Goal: Task Accomplishment & Management: Use online tool/utility

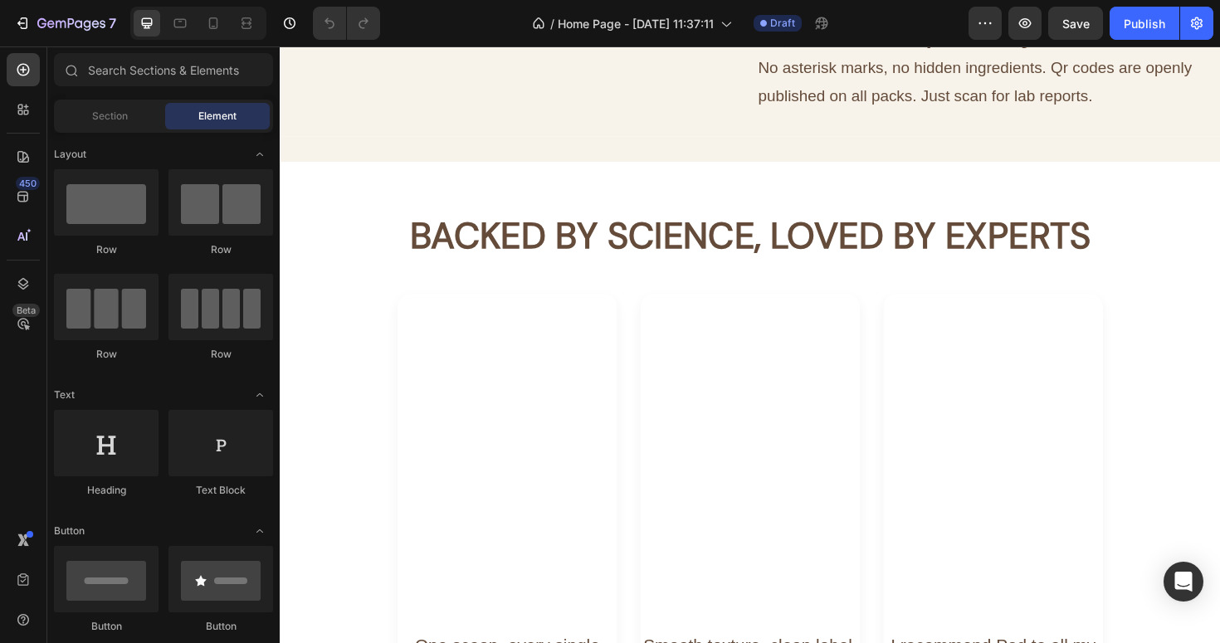
scroll to position [2323, 0]
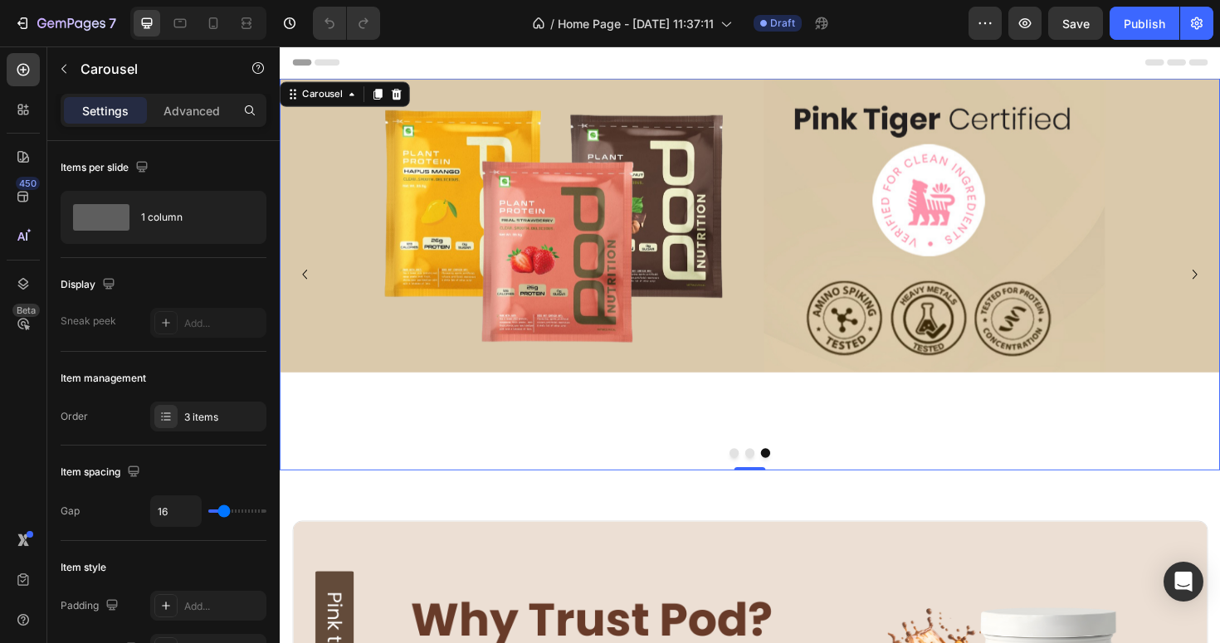
click at [303, 290] on icon "Carousel Back Arrow" at bounding box center [306, 288] width 20 height 20
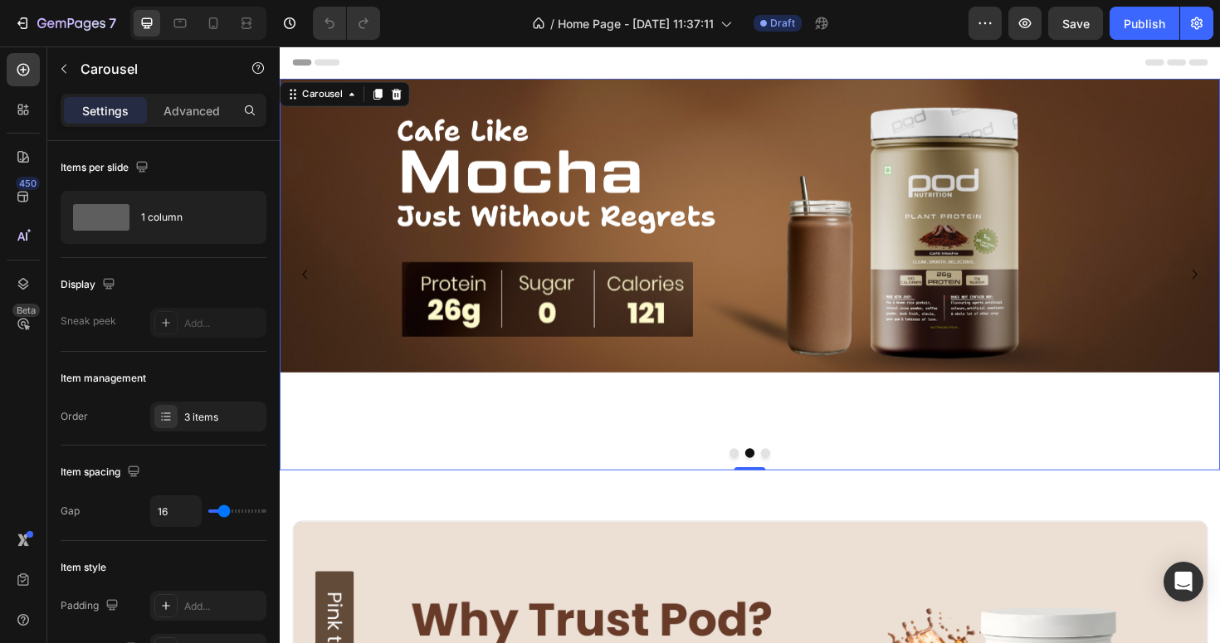
click at [303, 290] on icon "Carousel Back Arrow" at bounding box center [306, 288] width 20 height 20
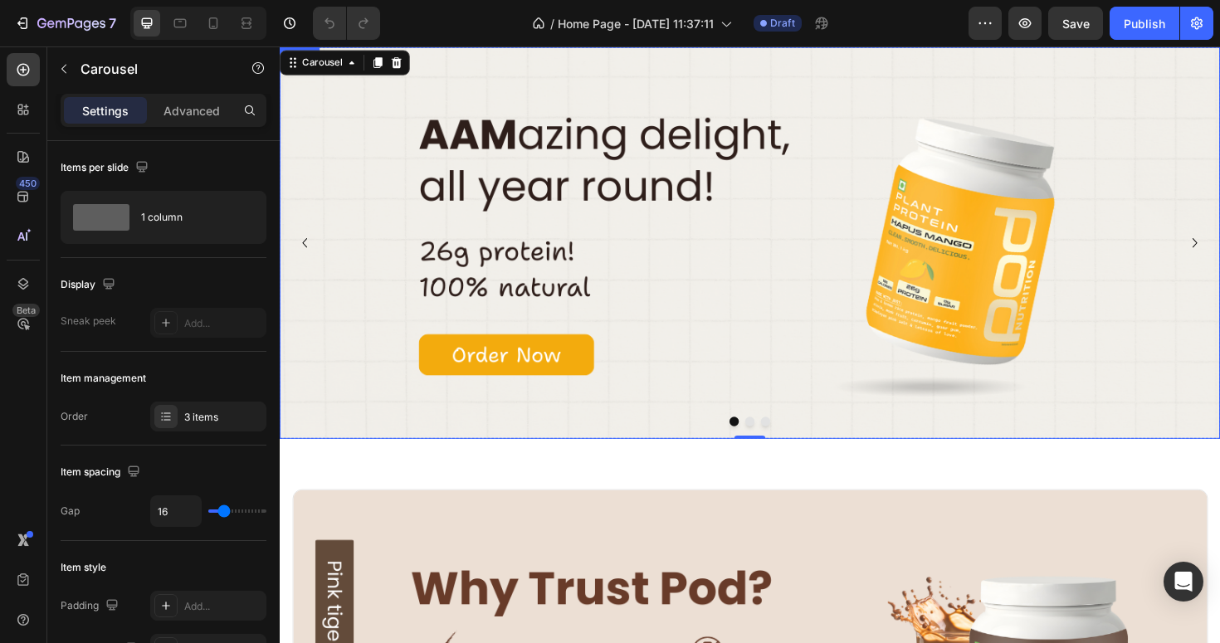
scroll to position [78, 0]
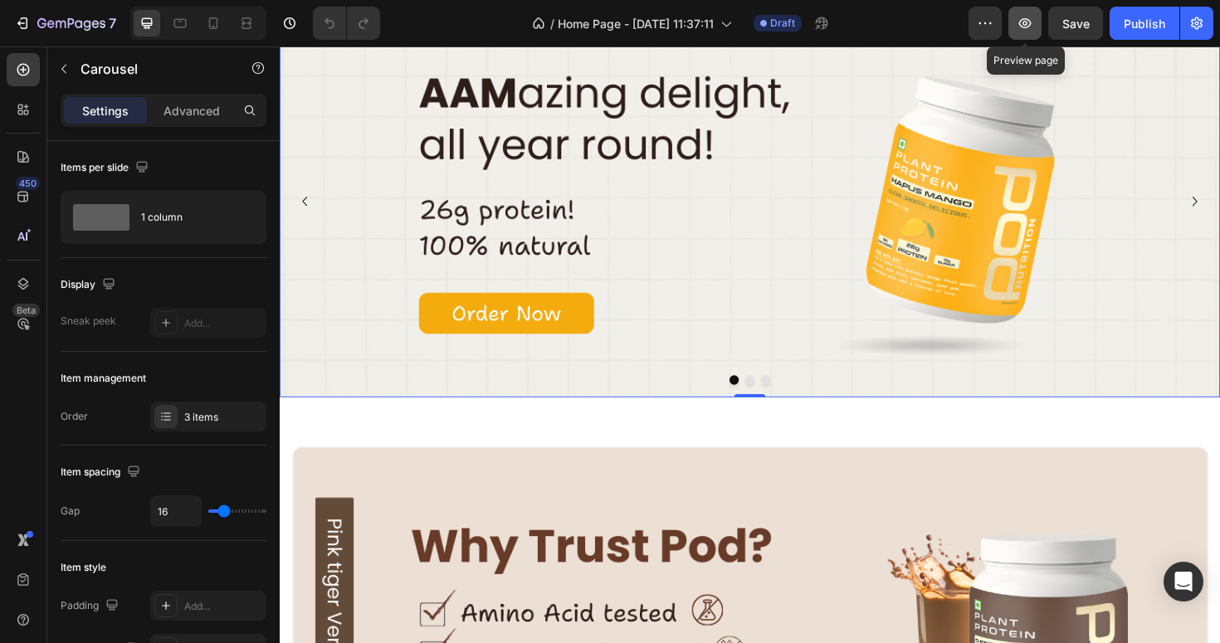
click at [1030, 22] on icon "button" at bounding box center [1024, 23] width 17 height 17
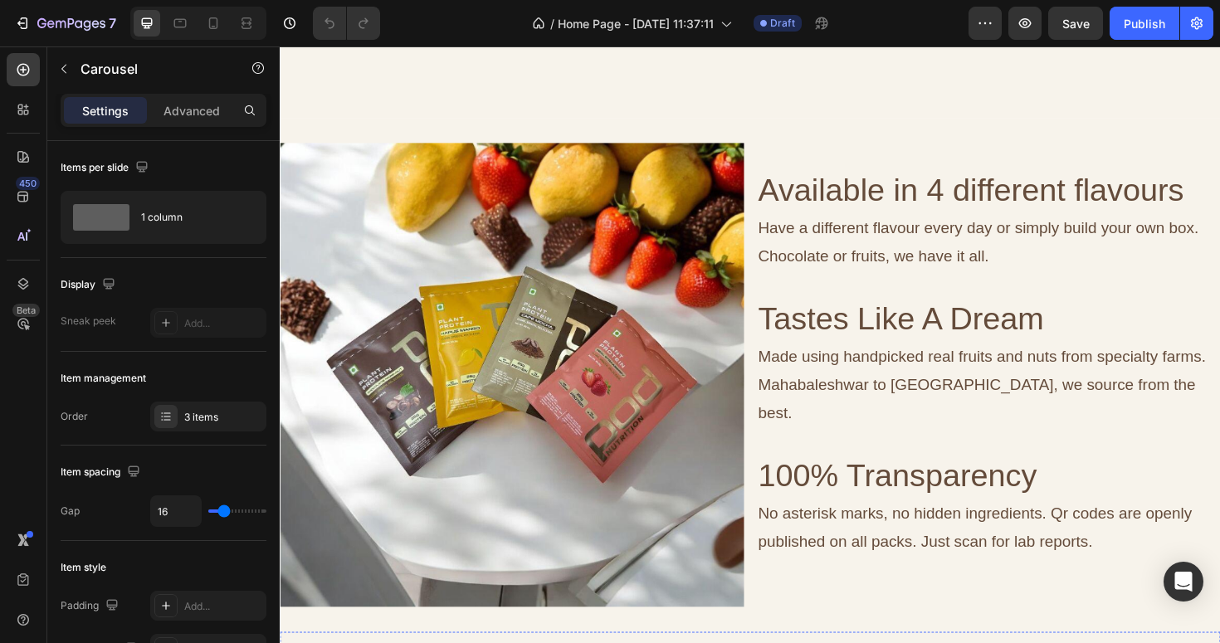
scroll to position [1791, 0]
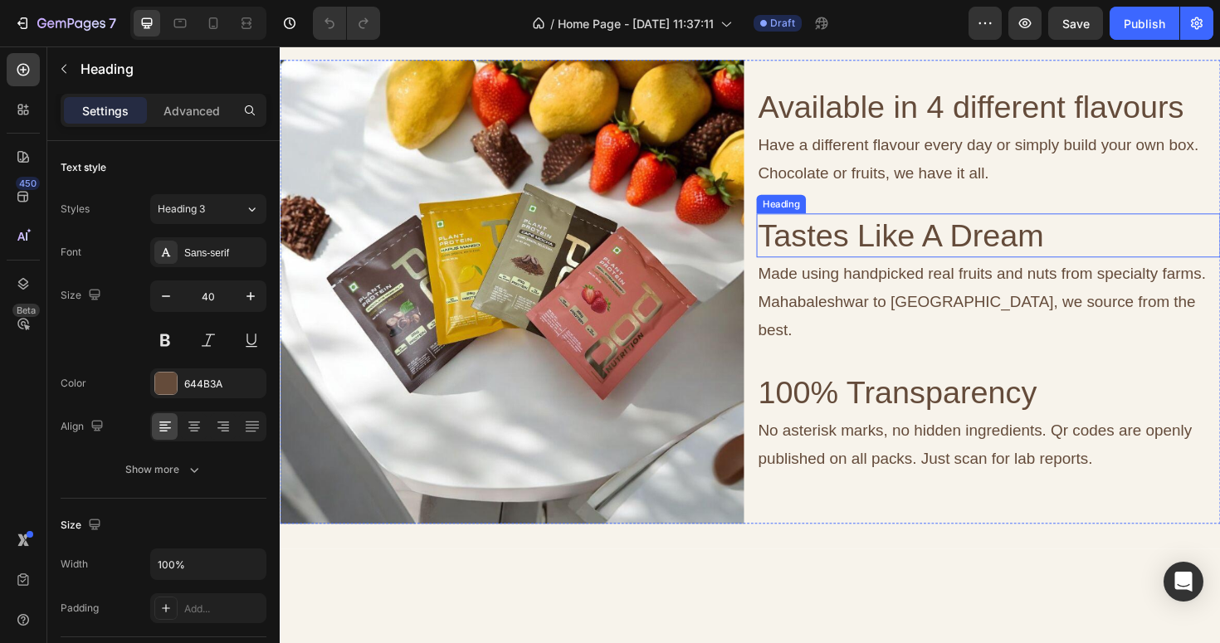
click at [1158, 270] on h2 "Tastes Like A Dream" at bounding box center [1029, 246] width 491 height 46
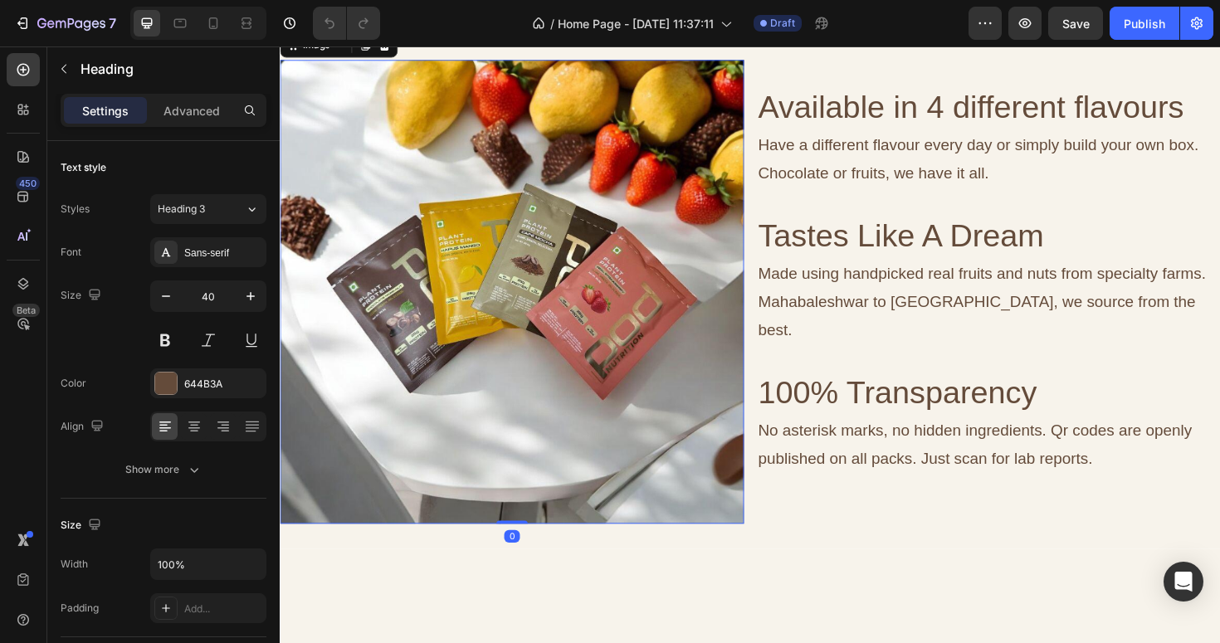
click at [742, 379] on img at bounding box center [525, 306] width 491 height 491
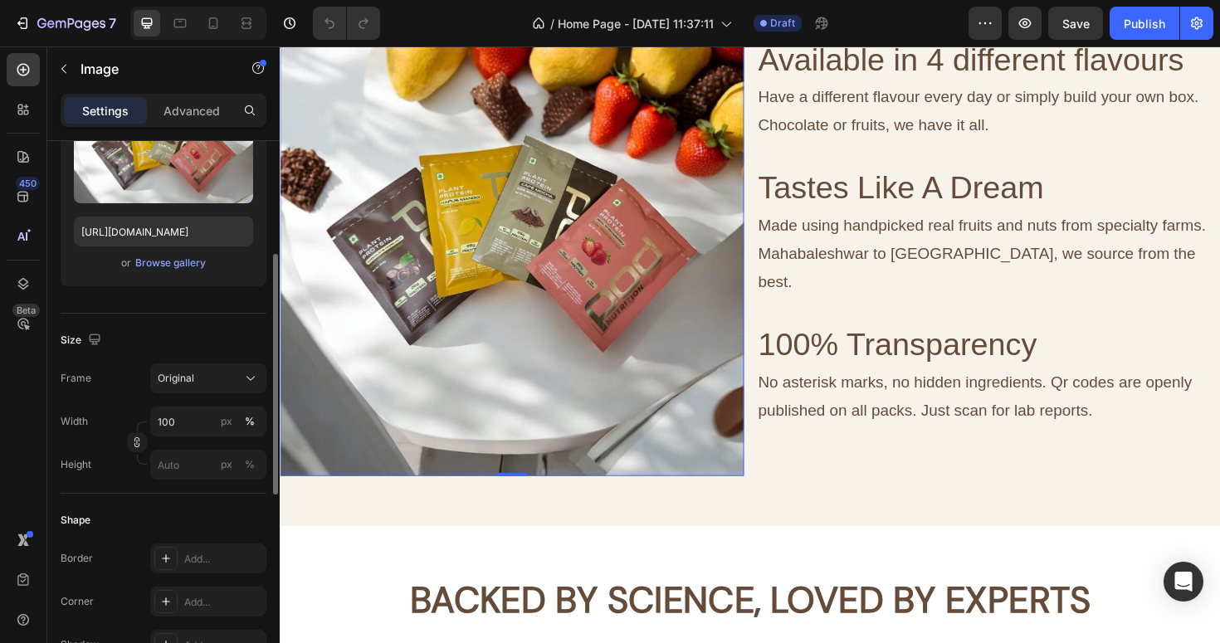
scroll to position [239, 0]
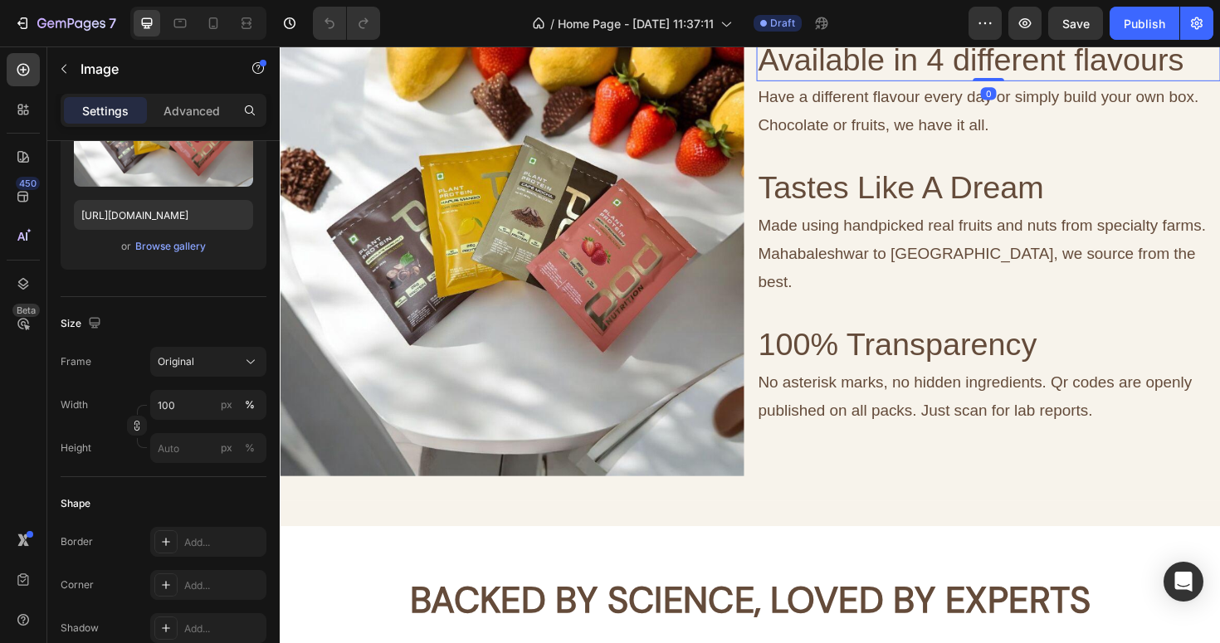
click at [898, 83] on h2 "Available in 4 different flavours" at bounding box center [1029, 60] width 491 height 46
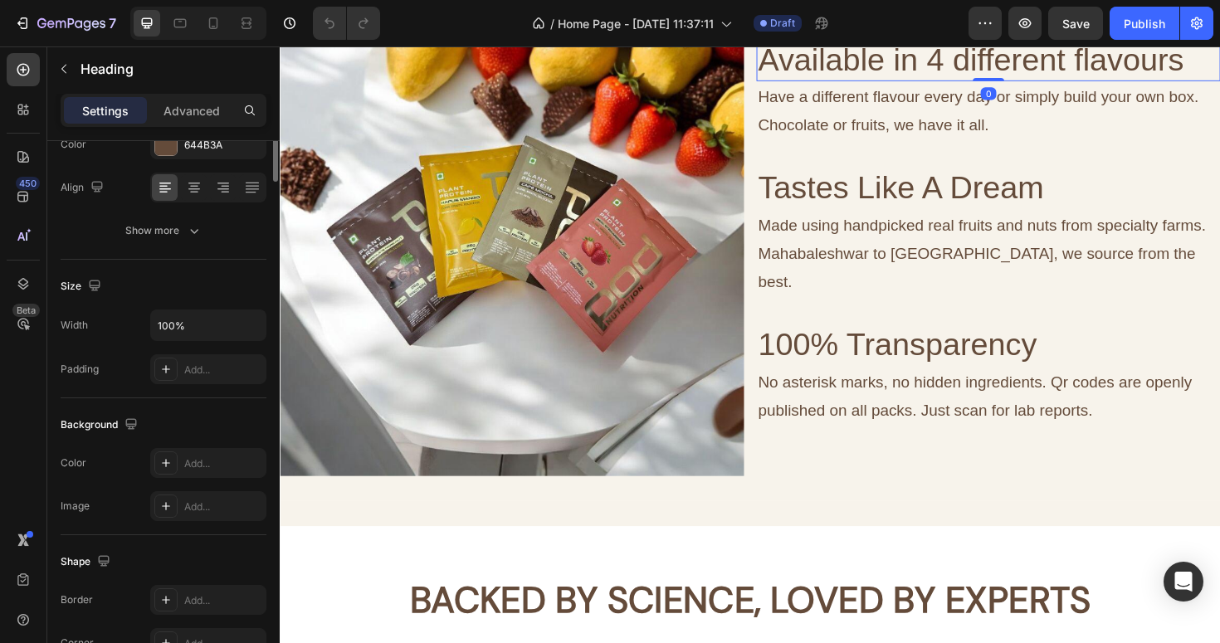
scroll to position [0, 0]
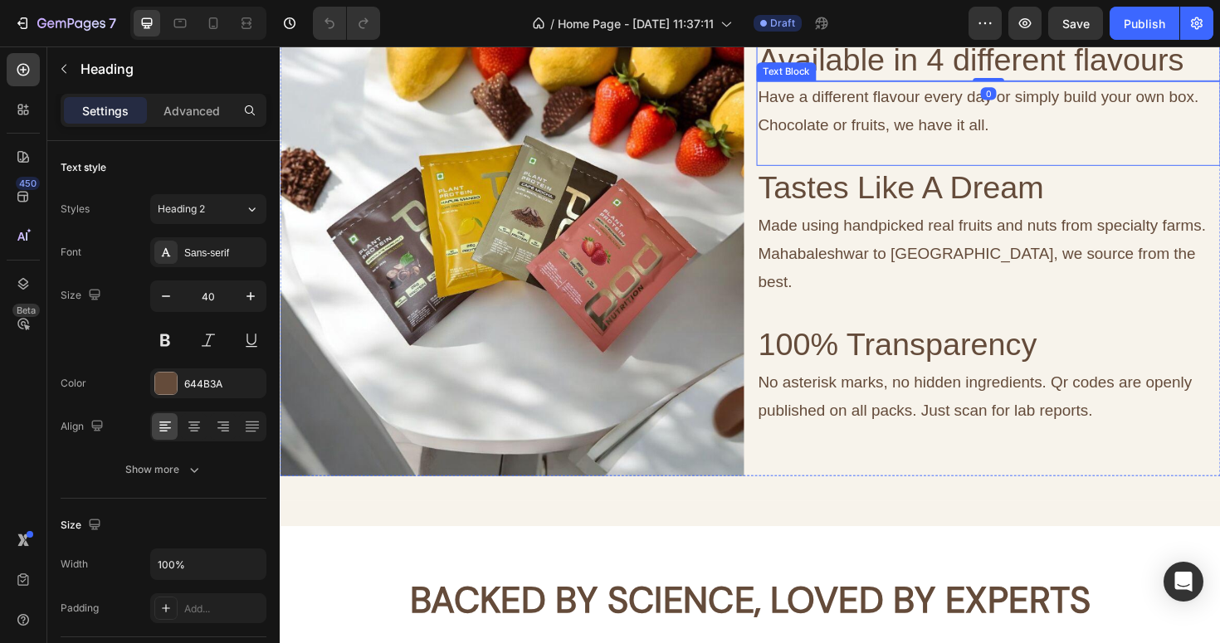
click at [885, 144] on p "Have a different flavour every day or simply build your own box. Chocolate or f…" at bounding box center [1030, 115] width 488 height 60
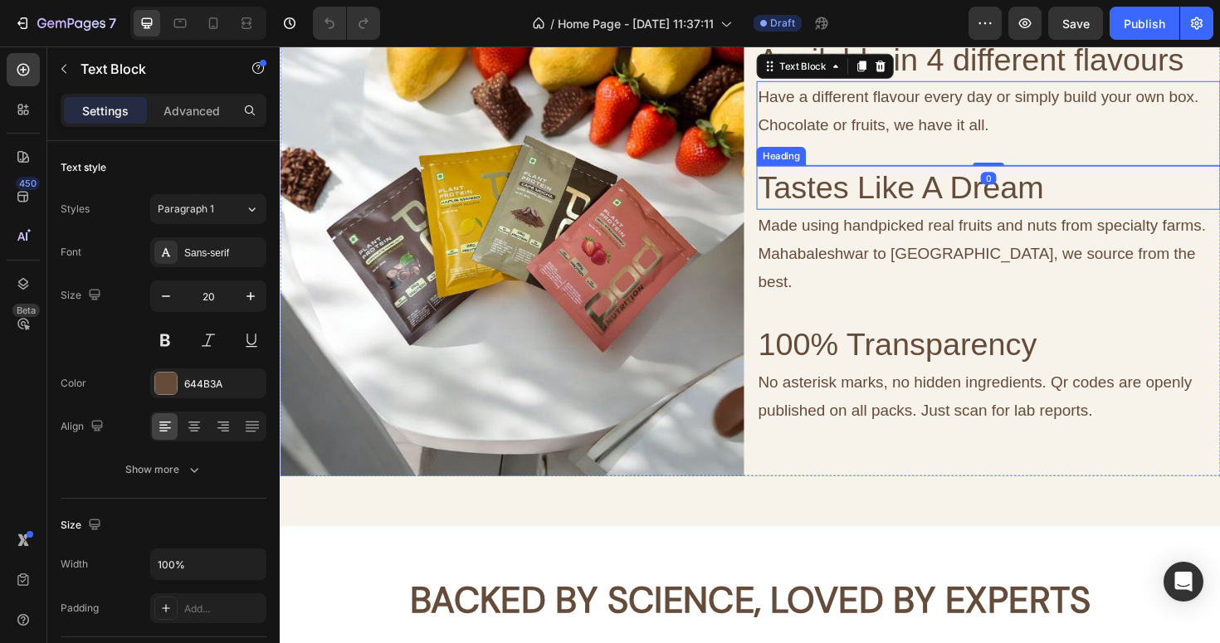
click at [867, 219] on h2 "Tastes Like A Dream" at bounding box center [1029, 196] width 491 height 46
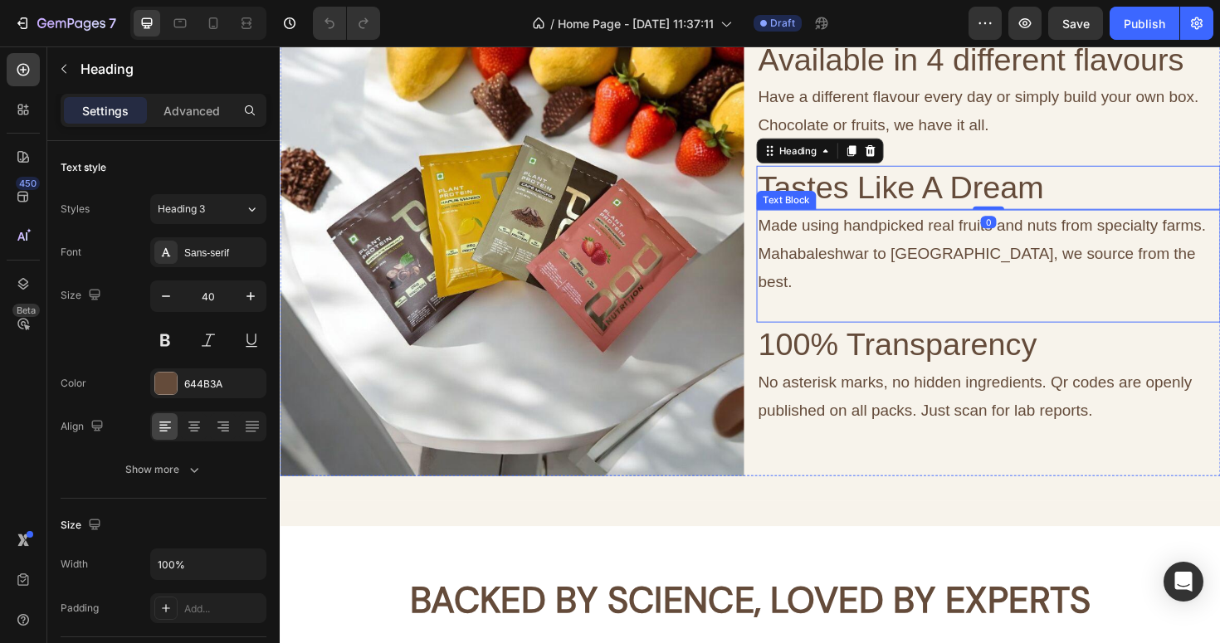
click at [865, 310] on p "Made using handpicked real fruits and nuts from specialty farms. Mahabaleshwar …" at bounding box center [1030, 266] width 488 height 90
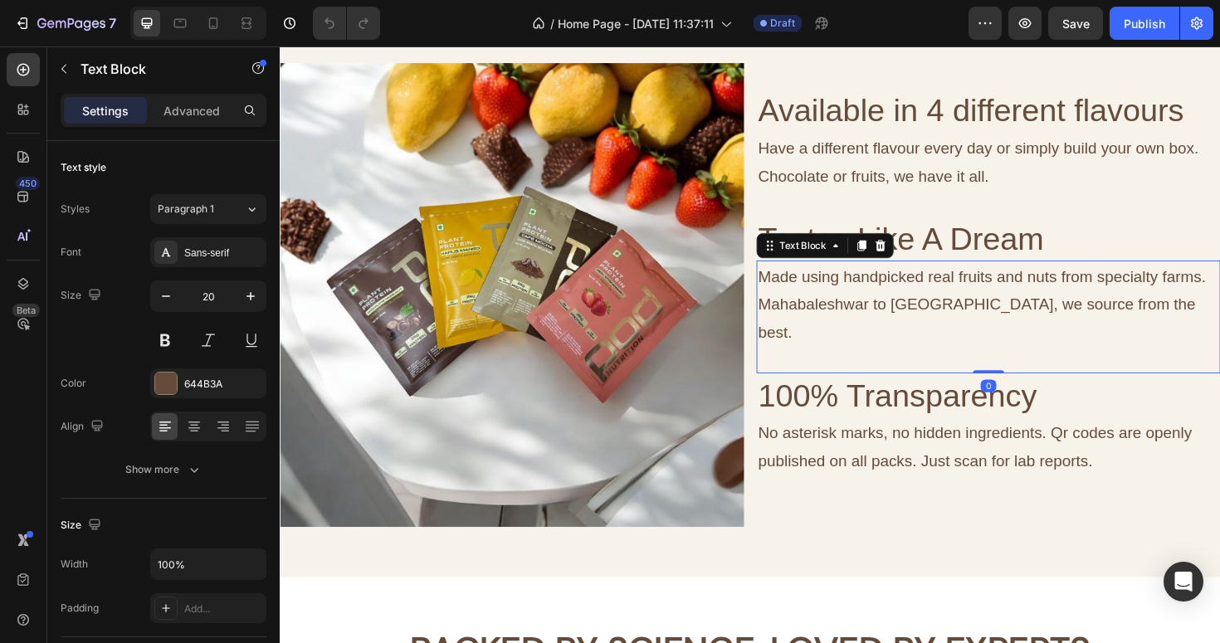
scroll to position [1893, 0]
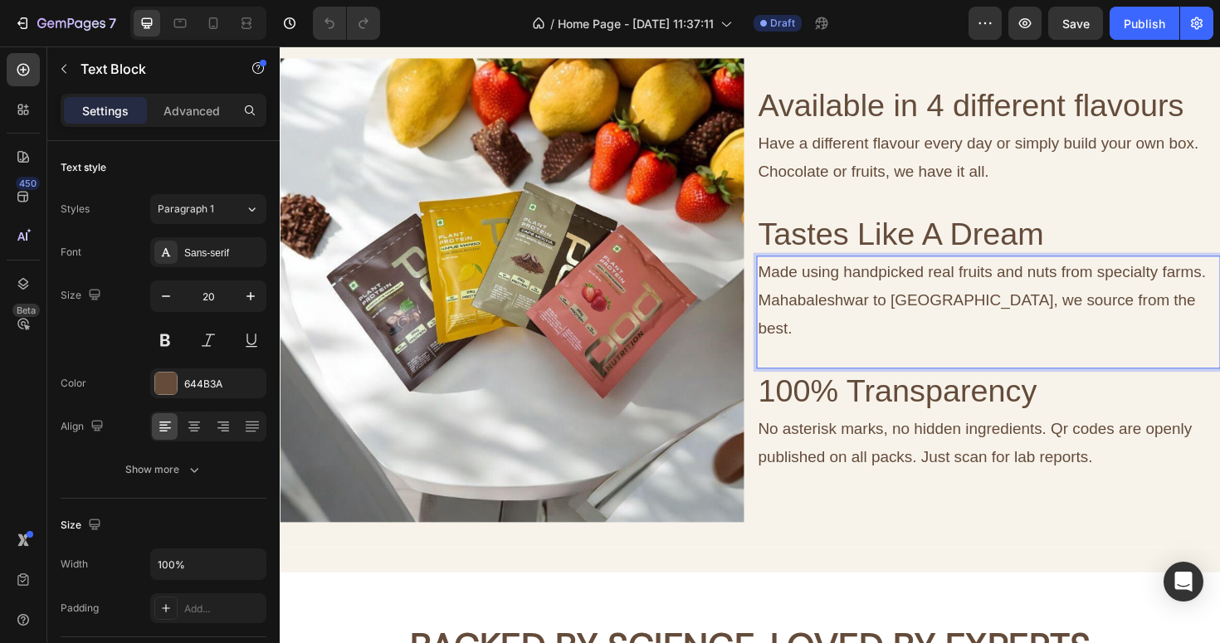
click at [852, 292] on p "Made using handpicked real fruits and nuts from specialty farms. Mahabaleshwar …" at bounding box center [1030, 315] width 488 height 90
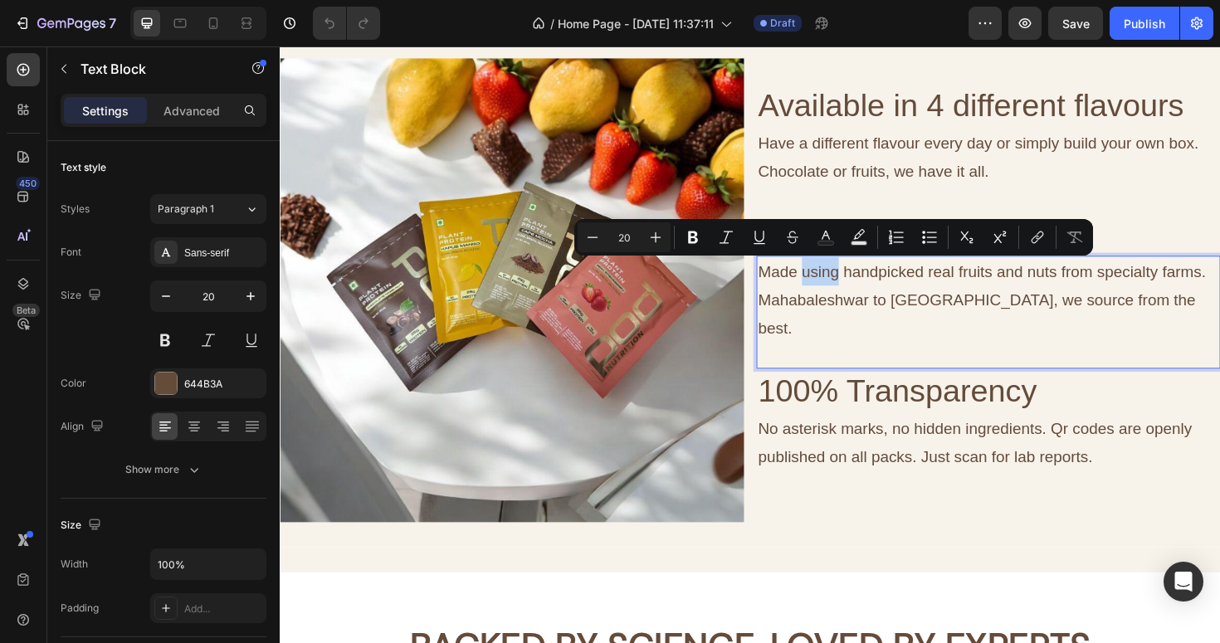
click at [852, 292] on p "Made using handpicked real fruits and nuts from specialty farms. Mahabaleshwar …" at bounding box center [1030, 315] width 488 height 90
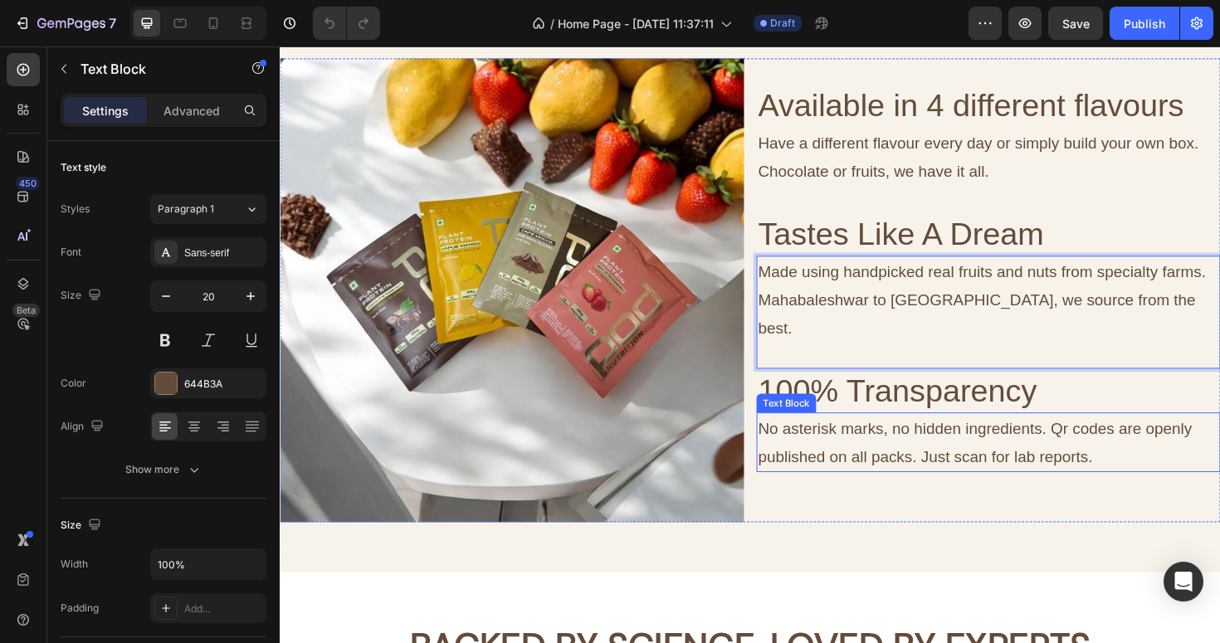
click at [800, 436] on p "No asterisk marks, no hidden ingredients. Qr codes are openly published on all …" at bounding box center [1030, 466] width 488 height 60
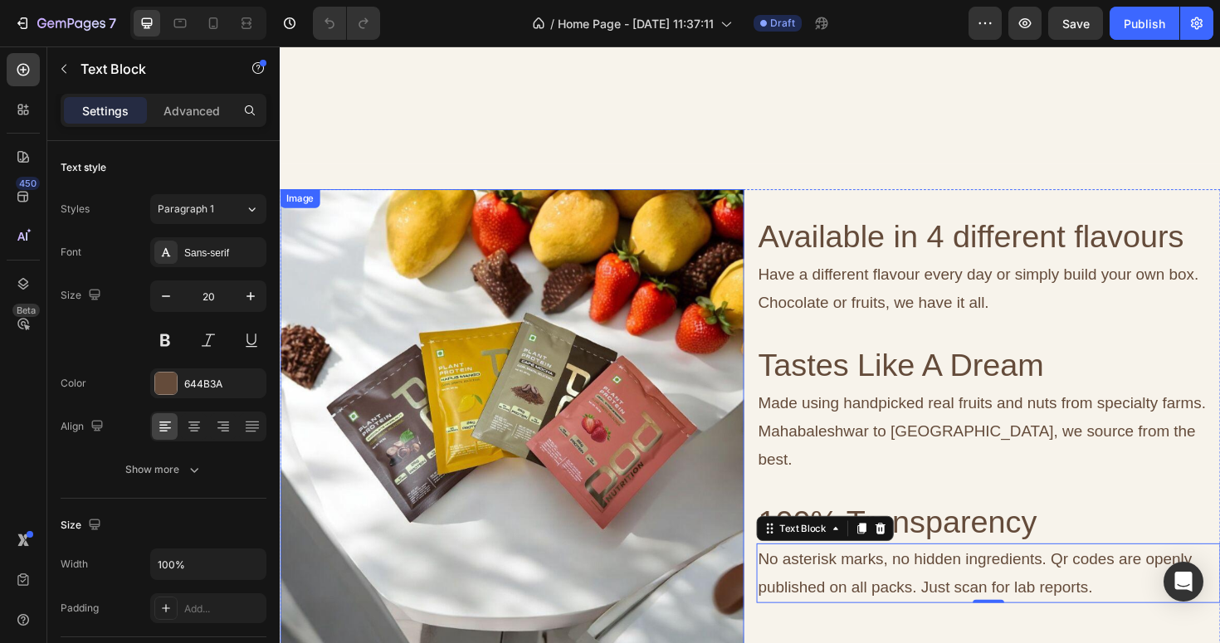
scroll to position [1746, 0]
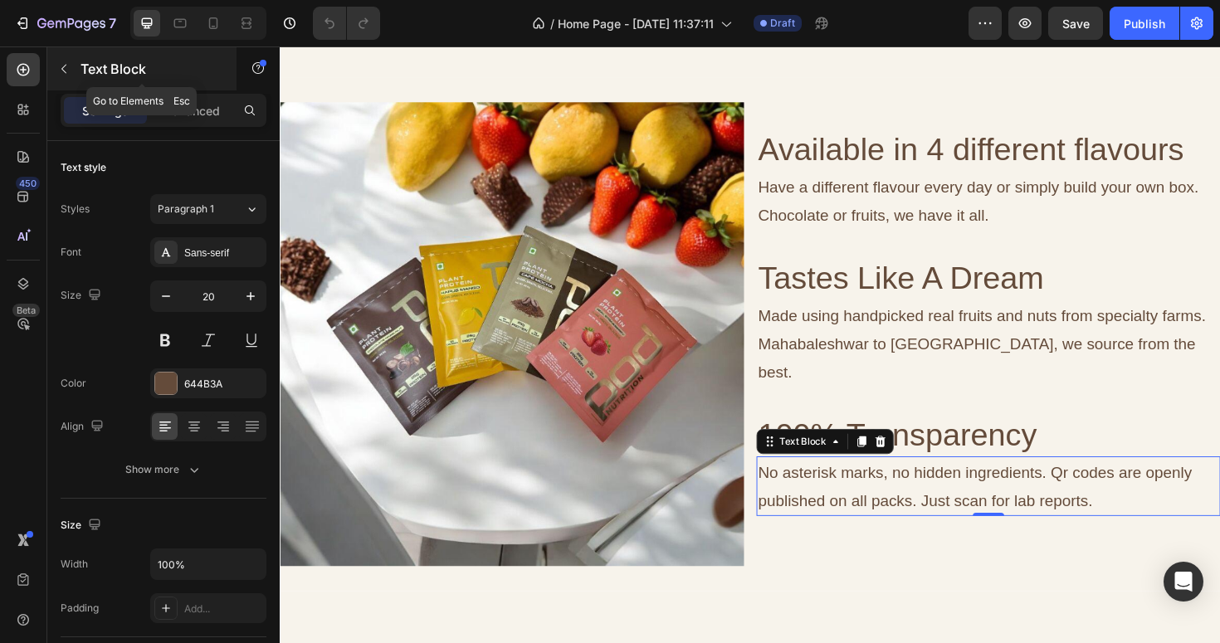
click at [59, 67] on icon "button" at bounding box center [63, 68] width 13 height 13
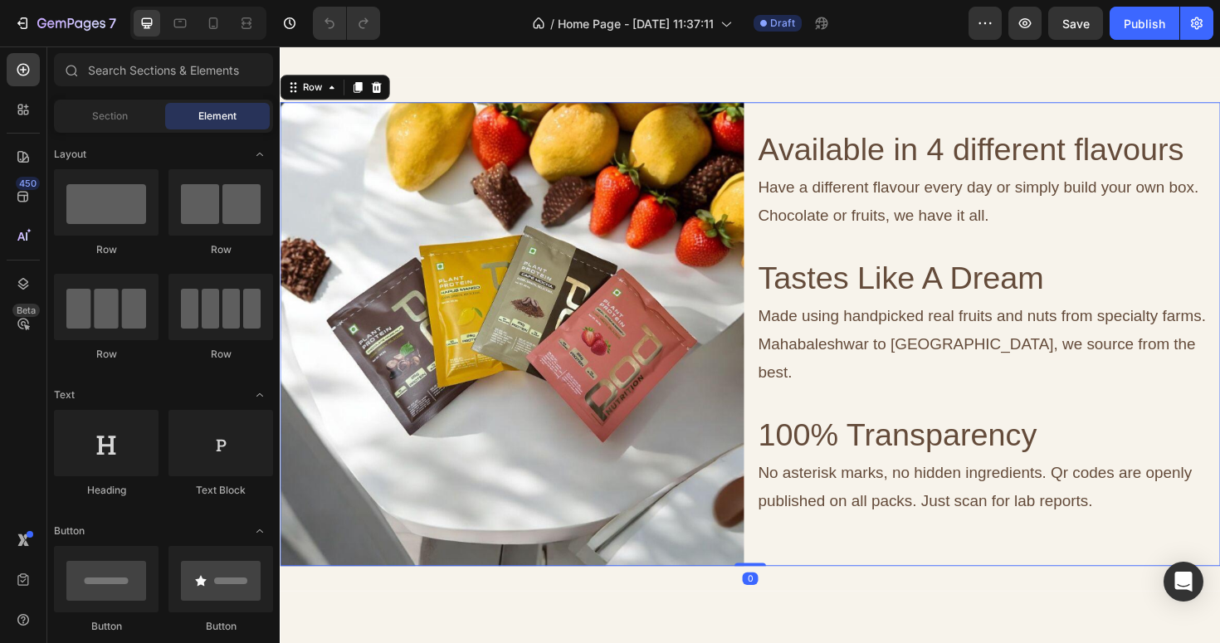
click at [773, 218] on div "Image Available in 4 different flavours Heading Have a different flavour every …" at bounding box center [778, 350] width 996 height 491
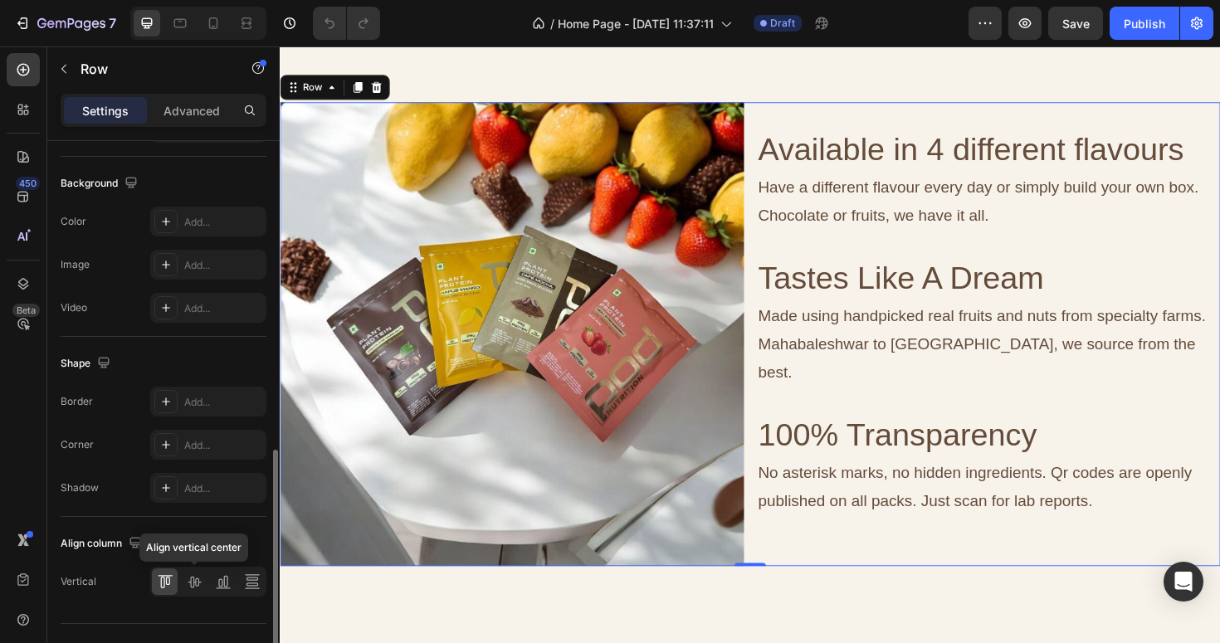
scroll to position [652, 0]
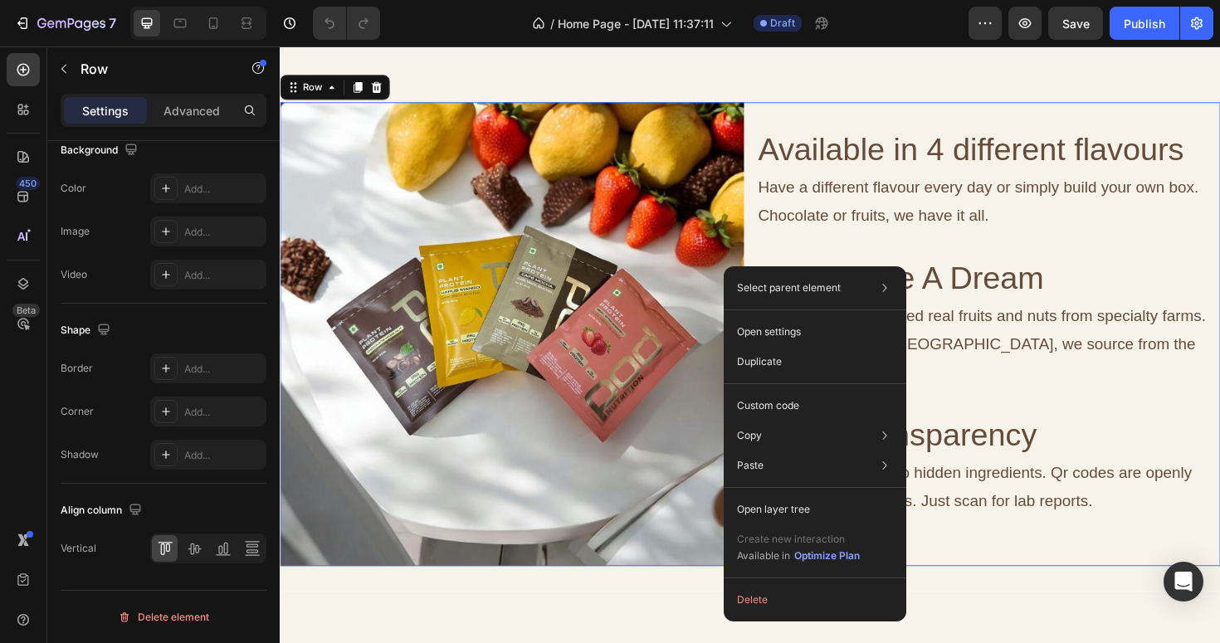
click at [752, 266] on div "Select parent element Section Row 2 cols Open settings Duplicate Custom code Co…" at bounding box center [815, 443] width 183 height 355
click at [167, 616] on div "Delete element" at bounding box center [163, 617] width 91 height 20
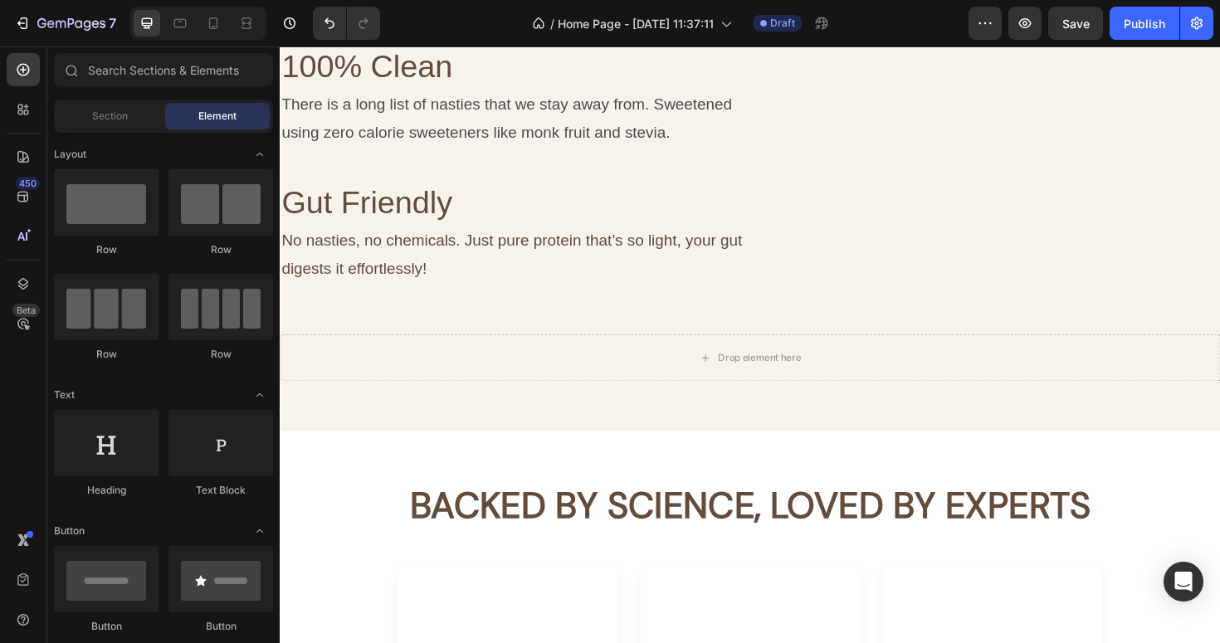
scroll to position [1514, 0]
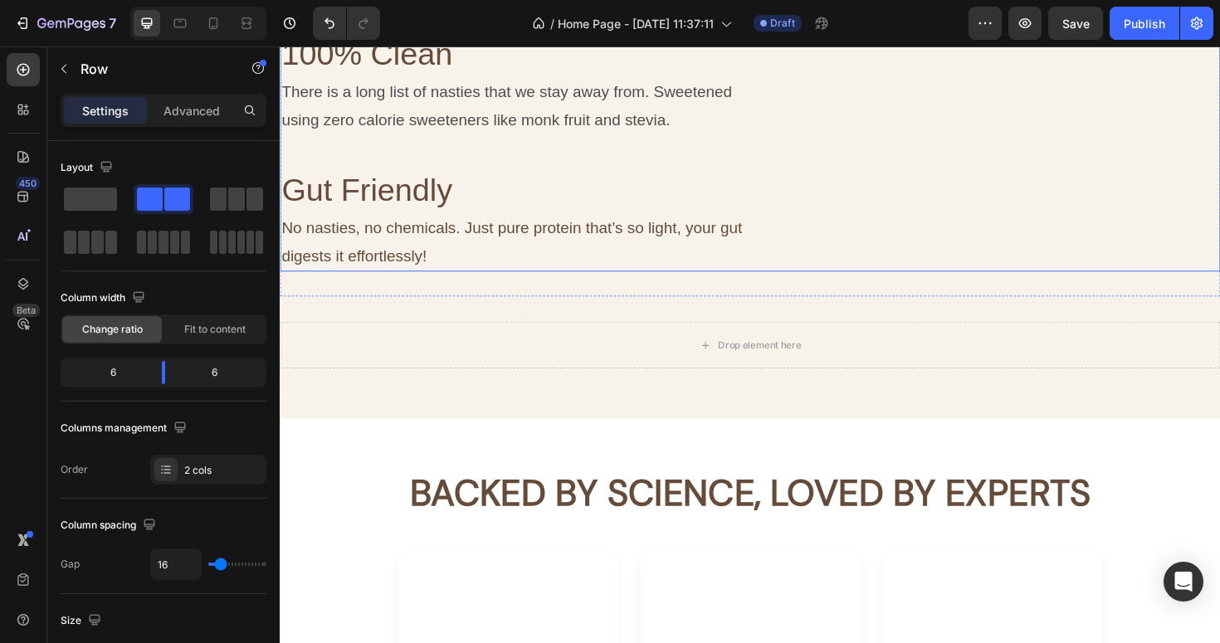
click at [704, 285] on div "26g of Pure Protein Heading A proprietary blend of highest quality Canadian yel…" at bounding box center [525, 89] width 491 height 391
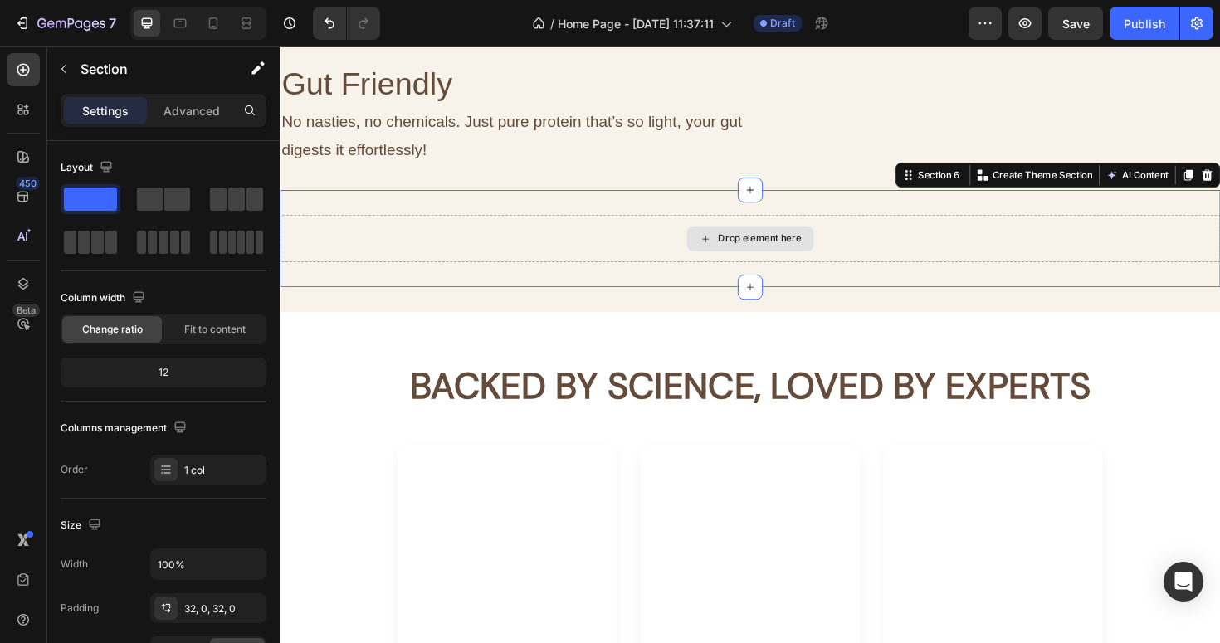
scroll to position [1629, 0]
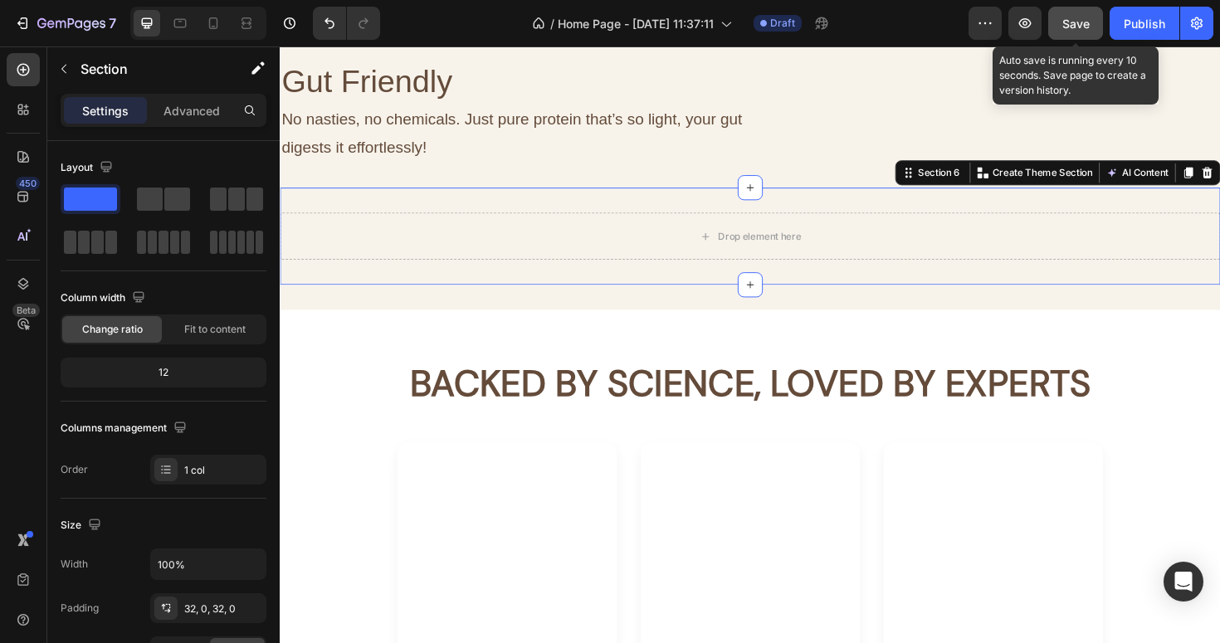
click at [1070, 23] on span "Save" at bounding box center [1075, 24] width 27 height 14
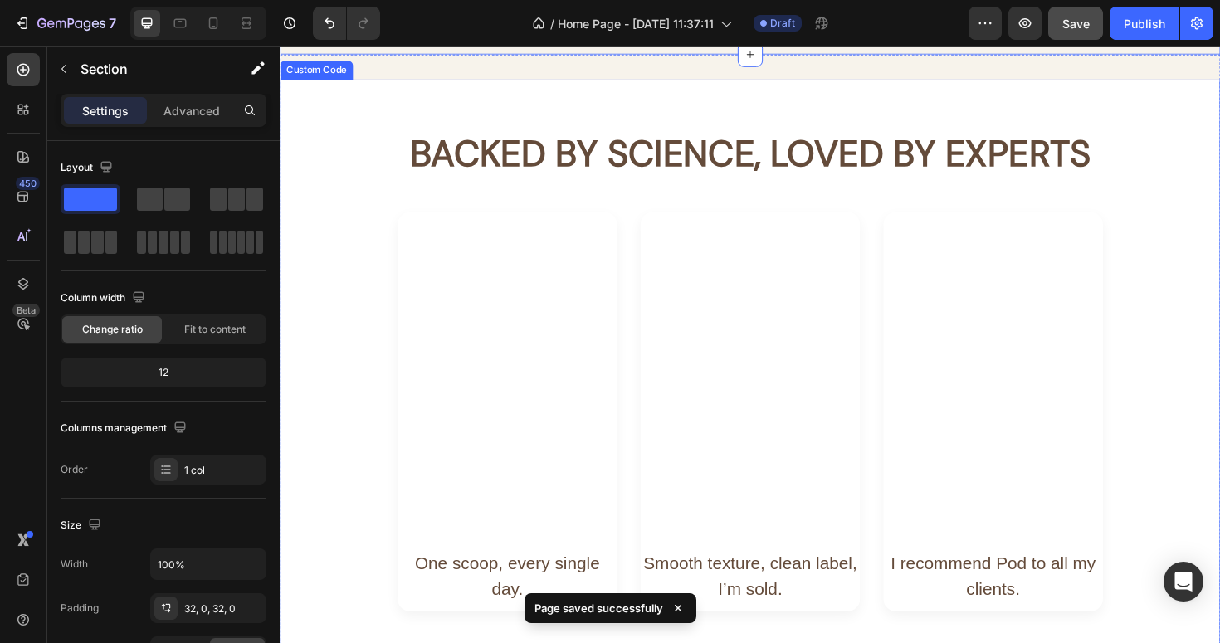
scroll to position [1879, 0]
